Goal: Check status

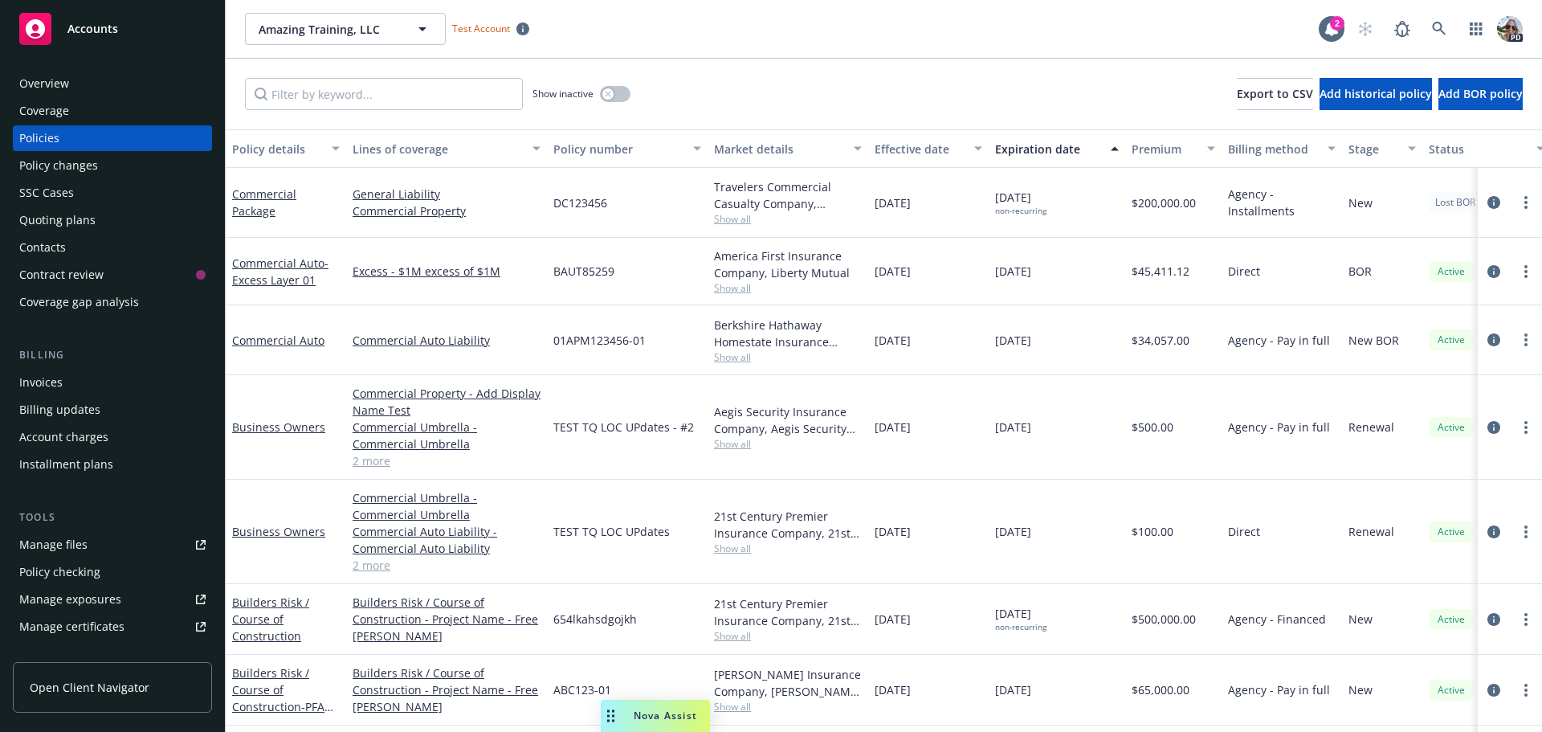
click at [40, 193] on div "SSC Cases" at bounding box center [46, 193] width 55 height 26
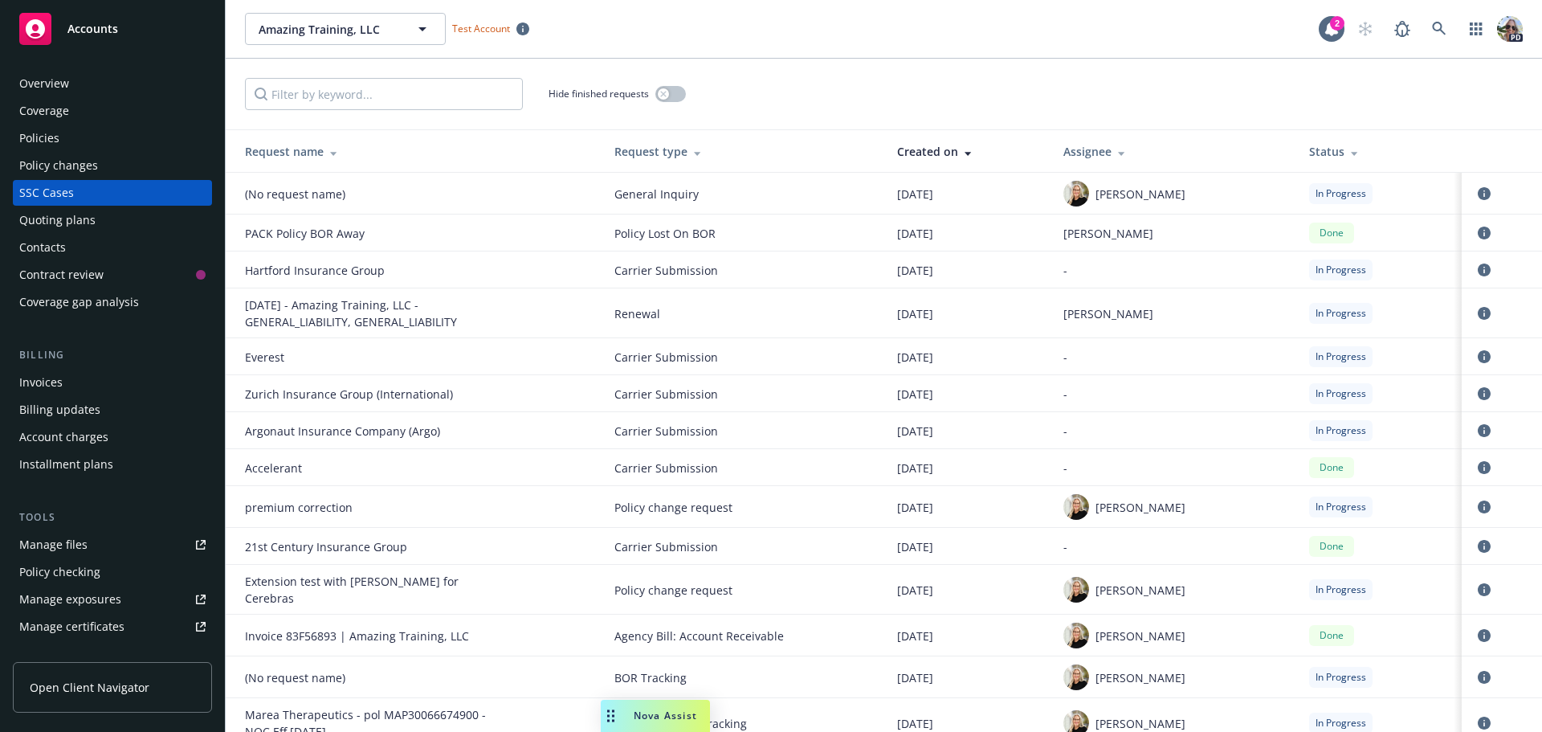
click at [1317, 151] on div "Status" at bounding box center [1379, 151] width 141 height 17
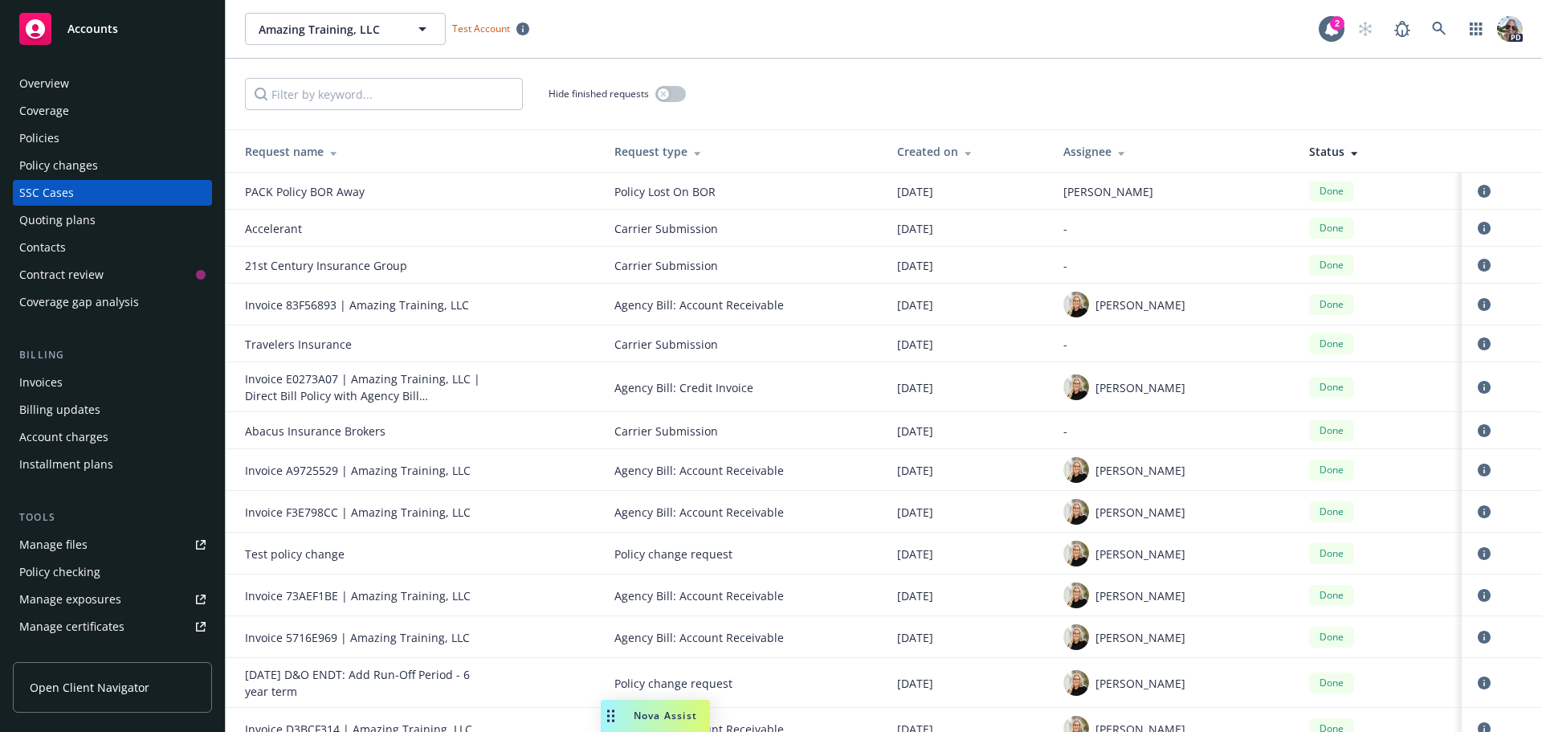
click at [1319, 153] on div "Status" at bounding box center [1379, 151] width 141 height 17
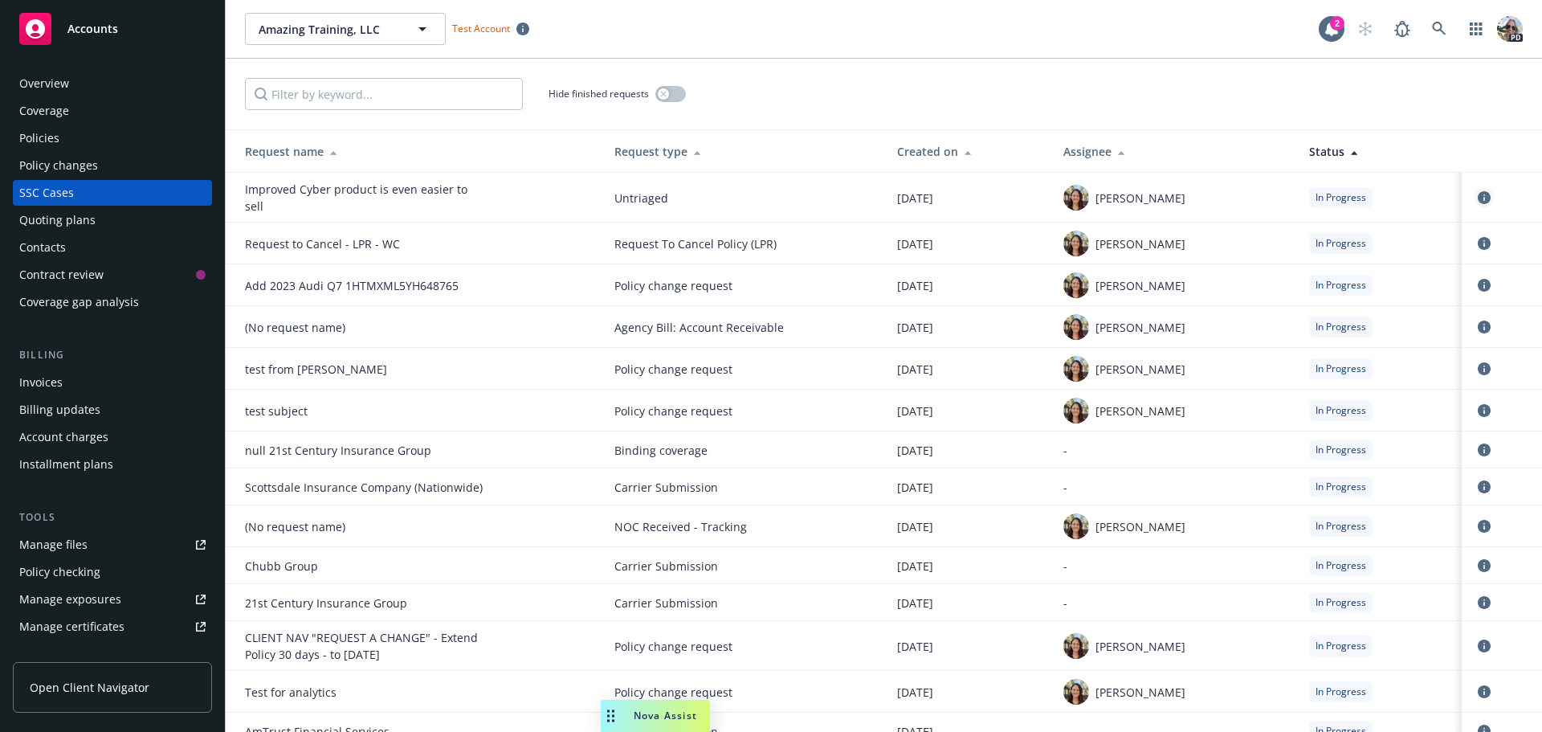
click at [1478, 194] on icon "circleInformation" at bounding box center [1484, 197] width 13 height 13
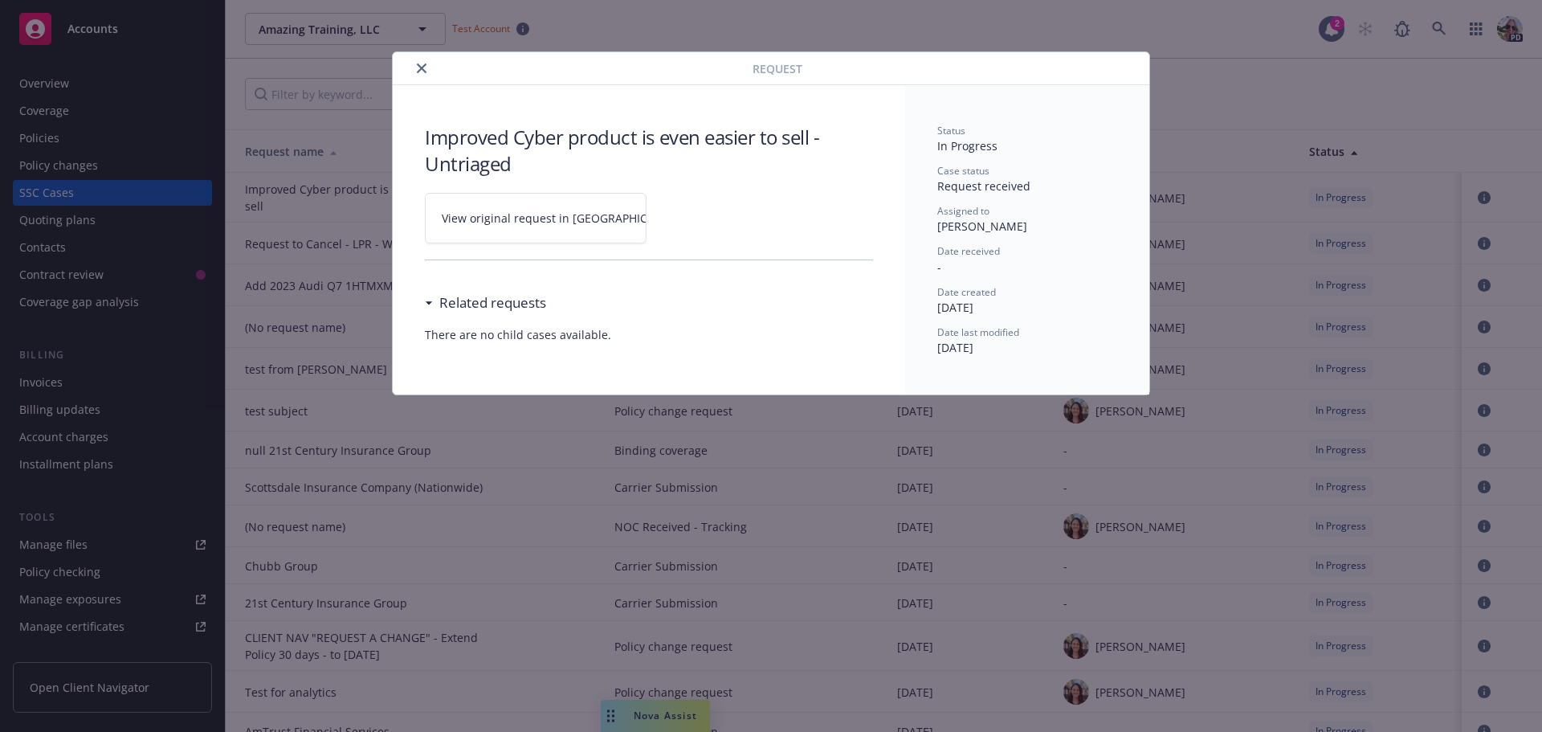
click at [544, 221] on span "View original request in [GEOGRAPHIC_DATA]" at bounding box center [563, 218] width 243 height 17
